Goal: Find specific page/section: Find specific page/section

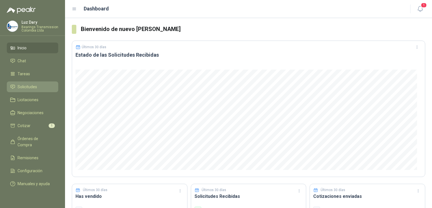
click at [26, 85] on span "Solicitudes" at bounding box center [27, 87] width 19 height 6
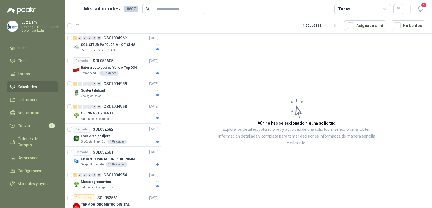
scroll to position [395, 0]
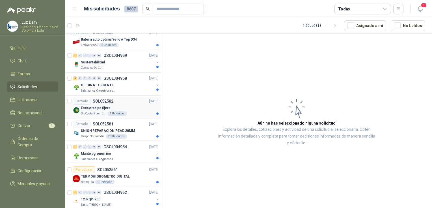
click at [105, 98] on div "Cerrado SOL052582" at bounding box center [93, 101] width 40 height 7
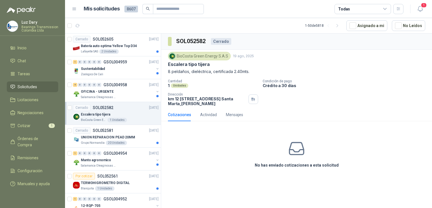
scroll to position [395, 0]
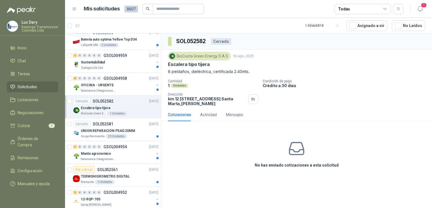
click at [99, 108] on p "Escalera tipo tijera" at bounding box center [95, 108] width 29 height 5
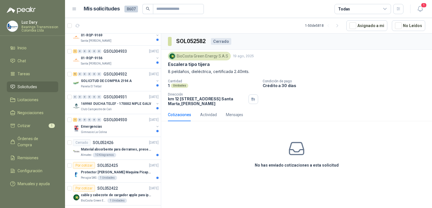
scroll to position [791, 0]
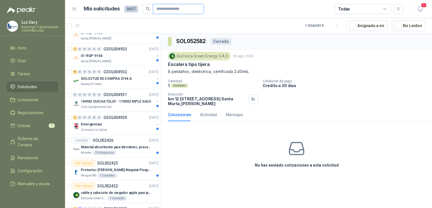
click at [181, 10] on input "text" at bounding box center [176, 9] width 40 height 10
paste input "*********"
type input "*********"
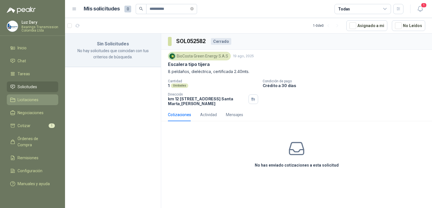
click at [25, 98] on span "Licitaciones" at bounding box center [28, 100] width 21 height 6
click at [29, 86] on span "Solicitudes" at bounding box center [27, 87] width 19 height 6
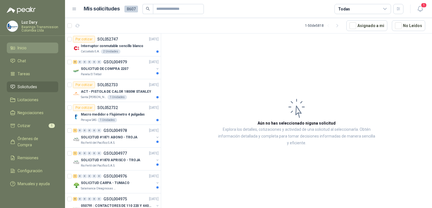
click at [21, 47] on span "Inicio" at bounding box center [22, 48] width 9 height 6
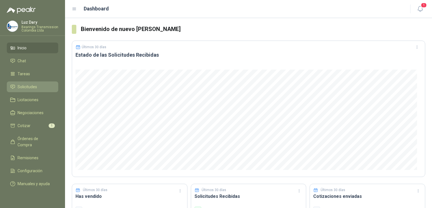
click at [25, 84] on span "Solicitudes" at bounding box center [27, 87] width 19 height 6
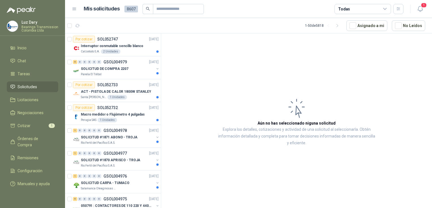
click at [353, 10] on div "Todas" at bounding box center [362, 9] width 56 height 10
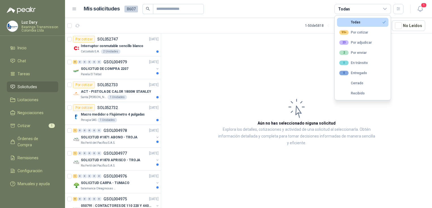
click at [382, 7] on icon at bounding box center [384, 8] width 5 height 5
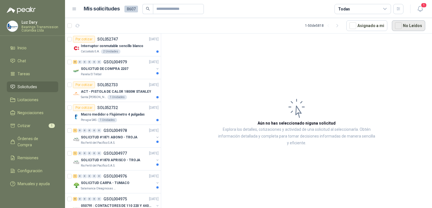
click at [408, 27] on button "No Leídos" at bounding box center [407, 25] width 33 height 11
click at [147, 10] on icon "search" at bounding box center [148, 9] width 4 height 4
click at [146, 7] on icon "search" at bounding box center [148, 9] width 4 height 4
click at [166, 11] on input "text" at bounding box center [176, 9] width 40 height 10
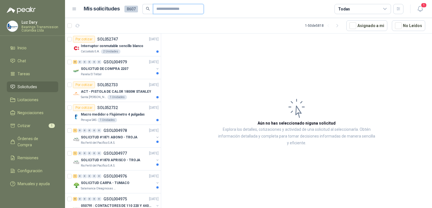
paste input "*********"
type input "*********"
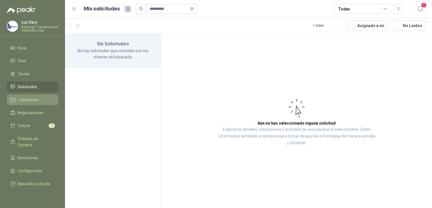
click at [12, 100] on icon at bounding box center [12, 99] width 5 height 5
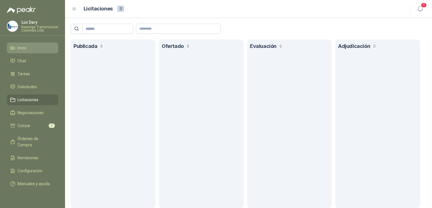
click at [27, 49] on span "Inicio" at bounding box center [22, 48] width 9 height 6
